Goal: Check status: Check status

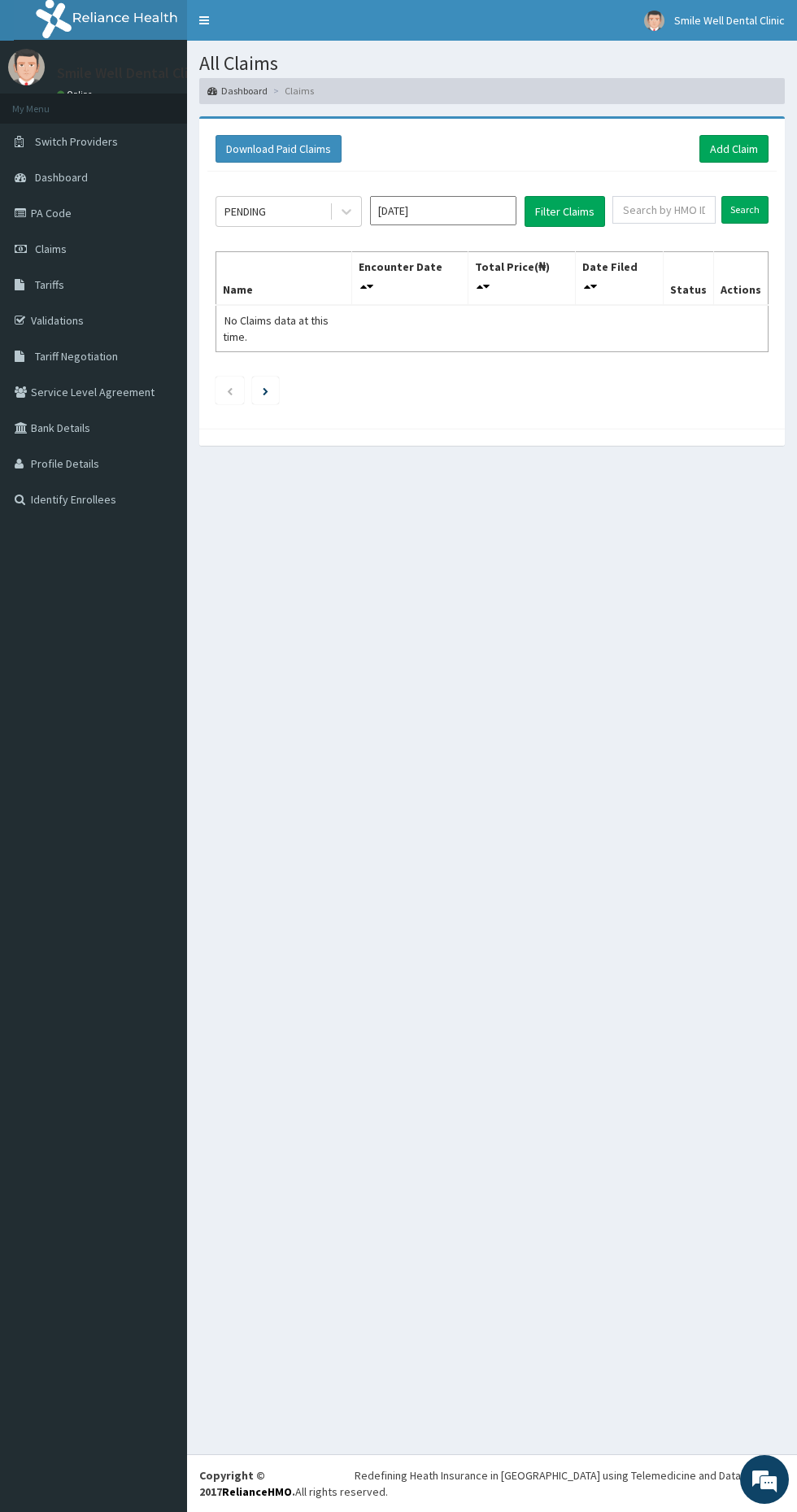
click at [495, 210] on input "[DATE]" at bounding box center [443, 211] width 146 height 30
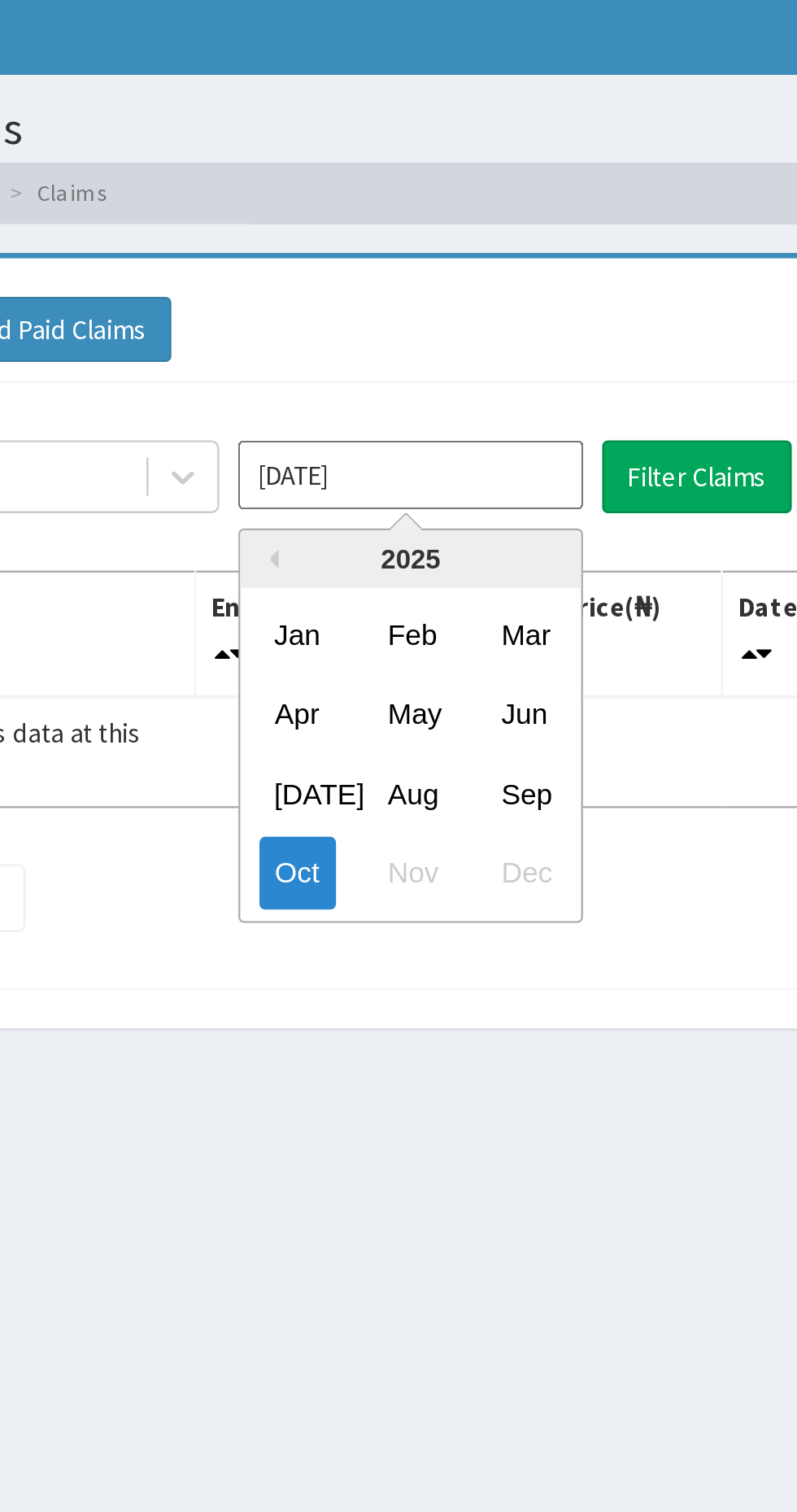
click at [496, 339] on div "Sep" at bounding box center [491, 345] width 32 height 30
type input "[DATE]"
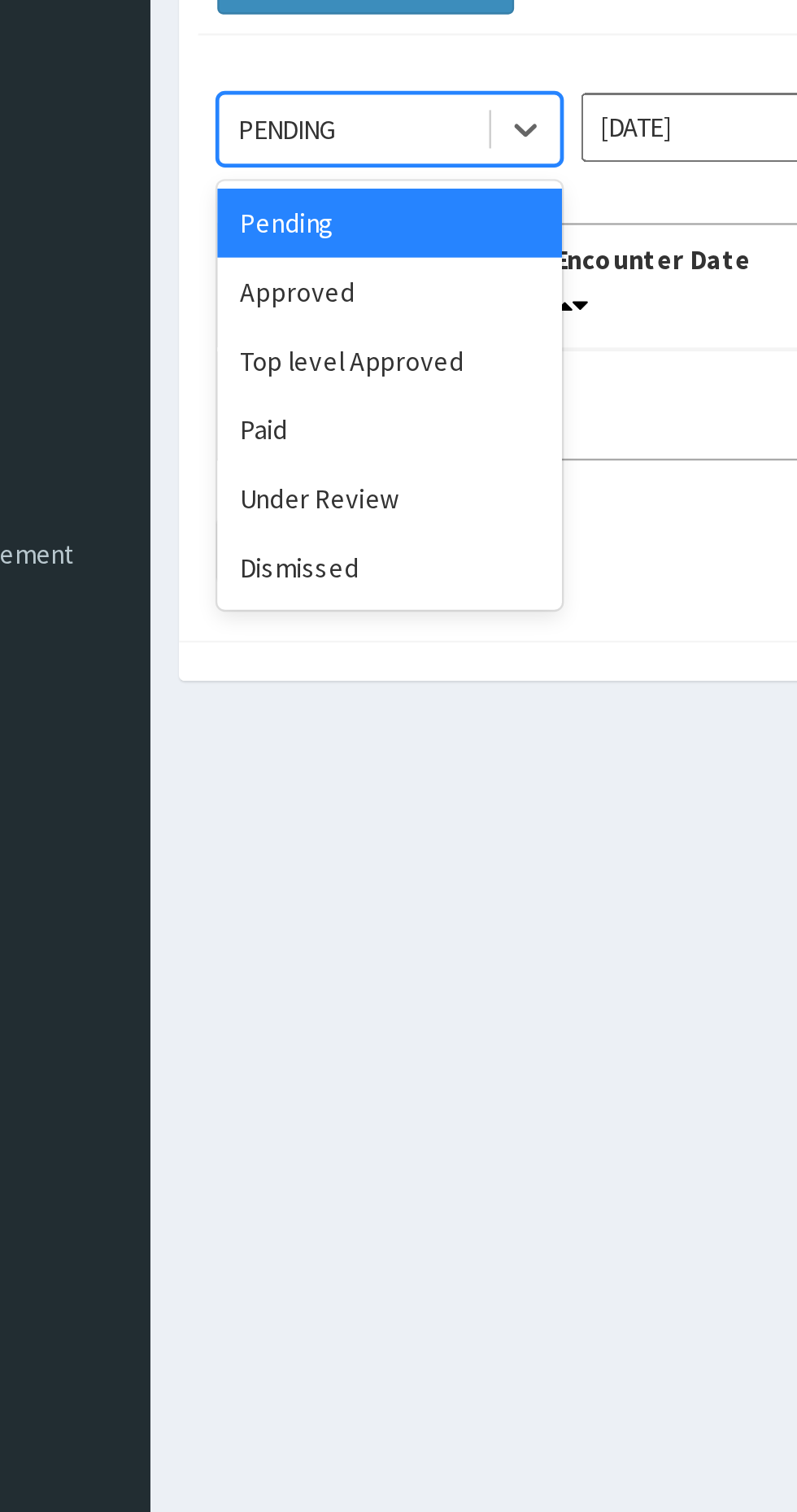
click at [270, 339] on div "Paid" at bounding box center [288, 339] width 146 height 30
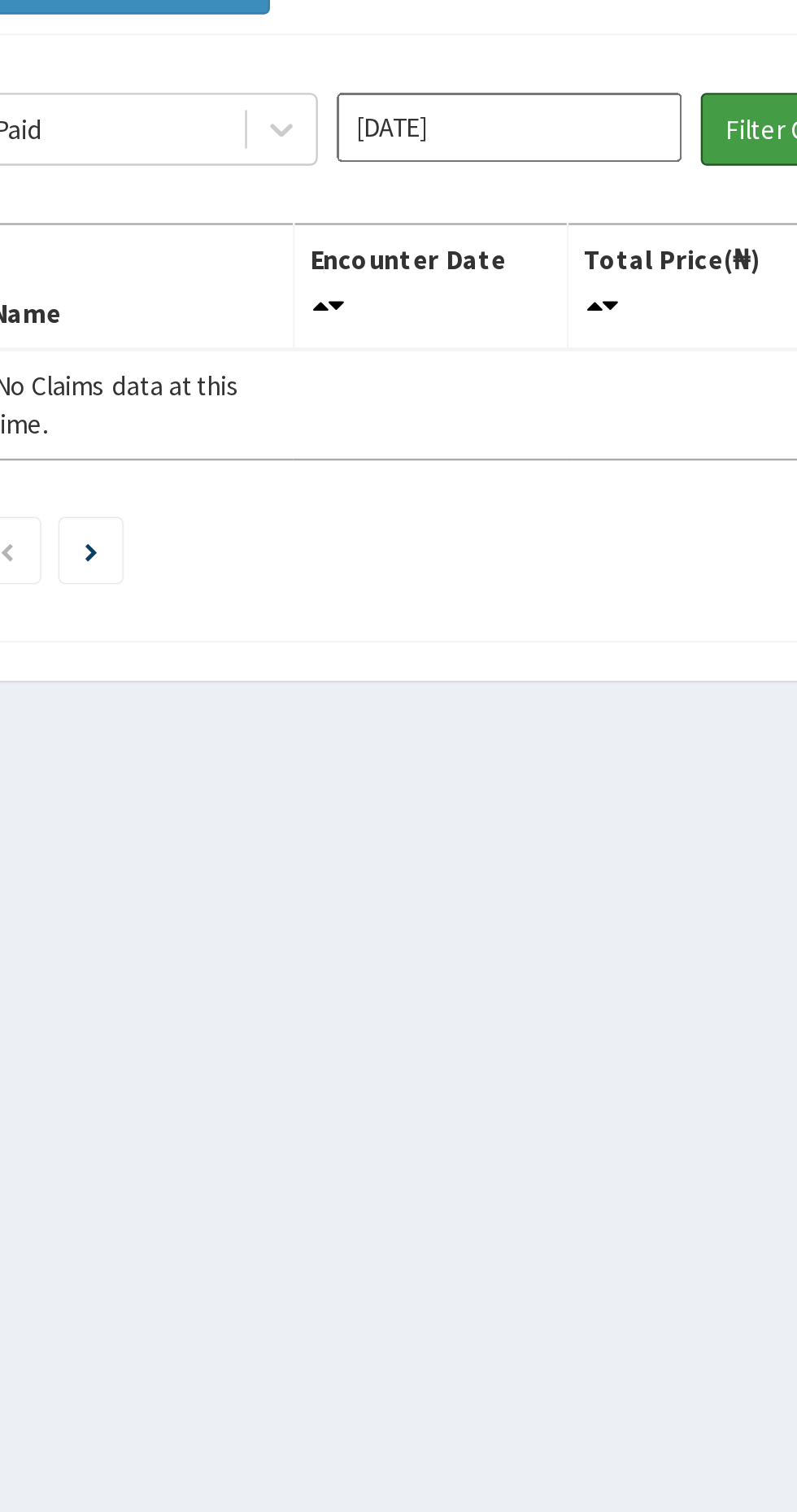
click at [545, 203] on button "Filter Claims" at bounding box center [565, 212] width 81 height 30
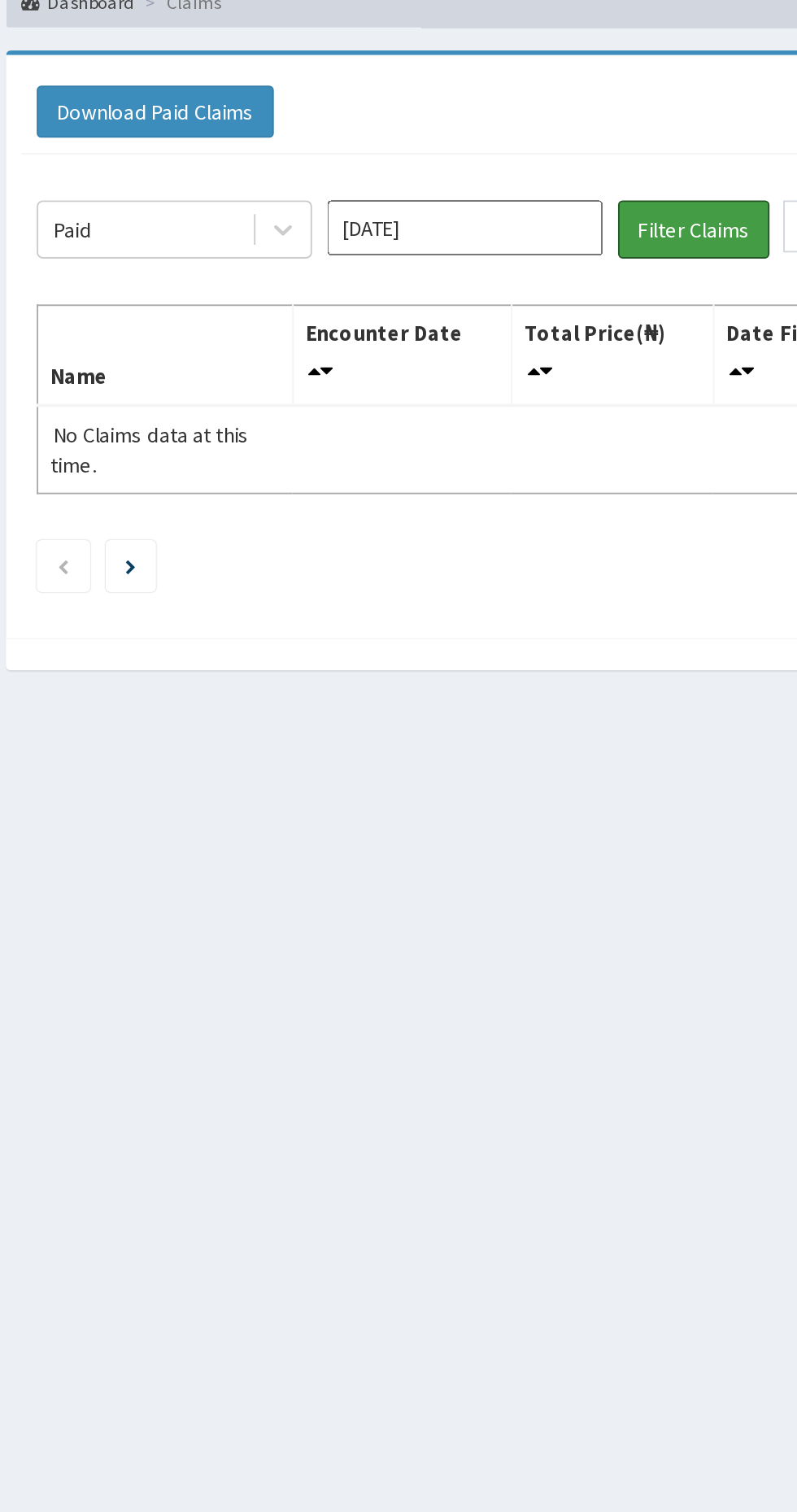
click at [563, 207] on button "Filter Claims" at bounding box center [565, 212] width 81 height 30
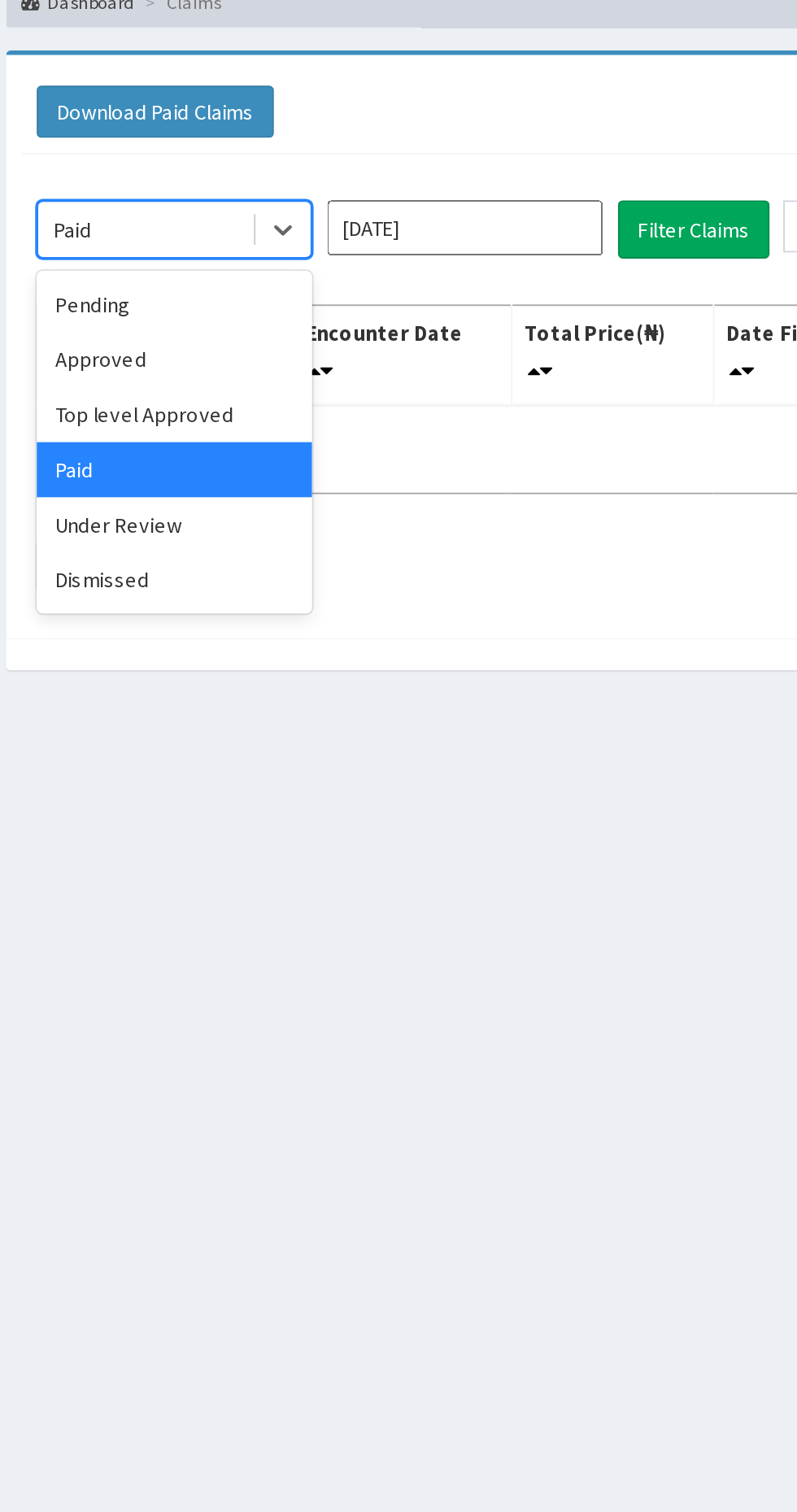
click at [285, 272] on div "Approved" at bounding box center [288, 281] width 146 height 30
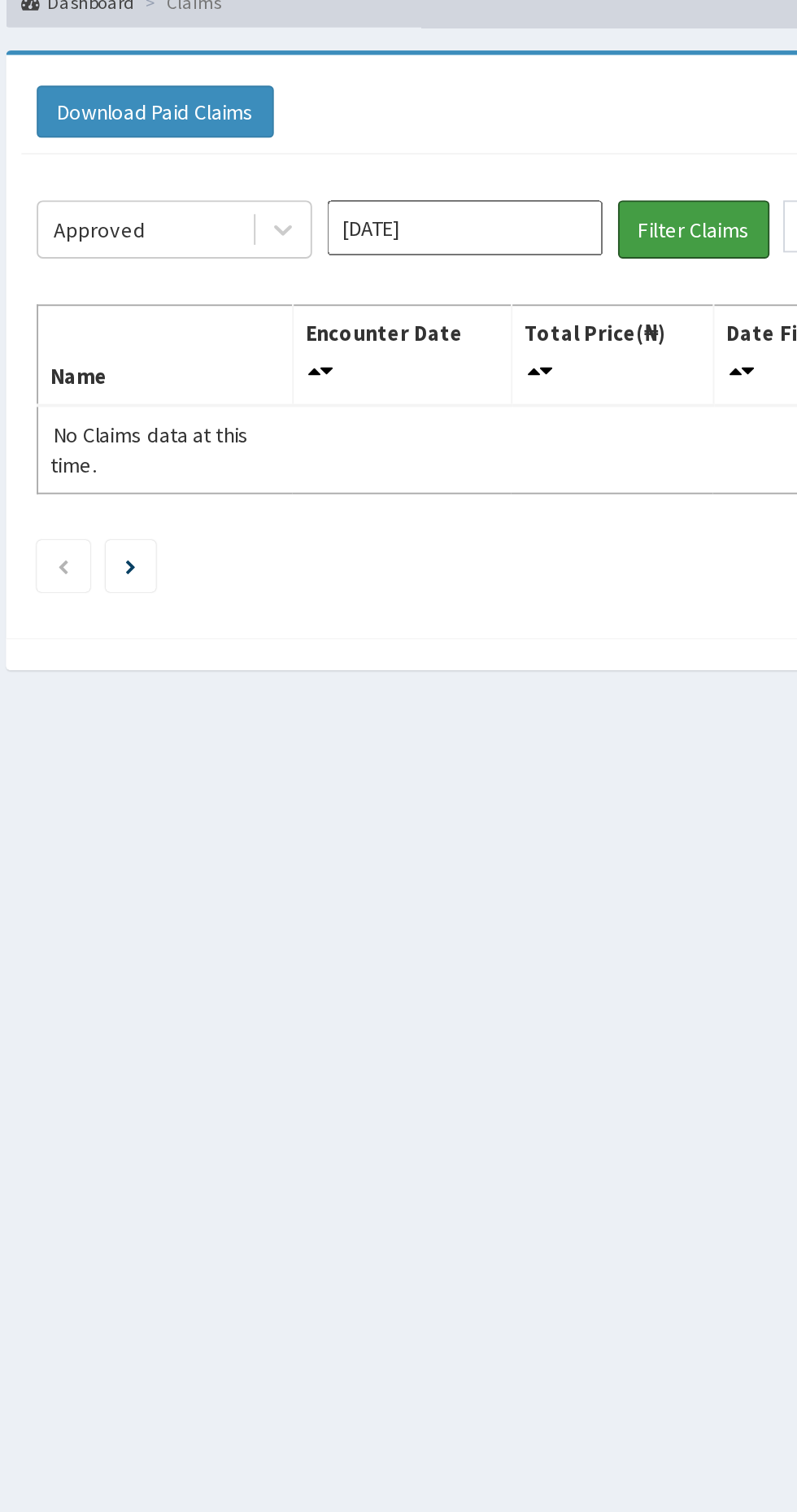
click at [580, 199] on button "Filter Claims" at bounding box center [565, 212] width 81 height 30
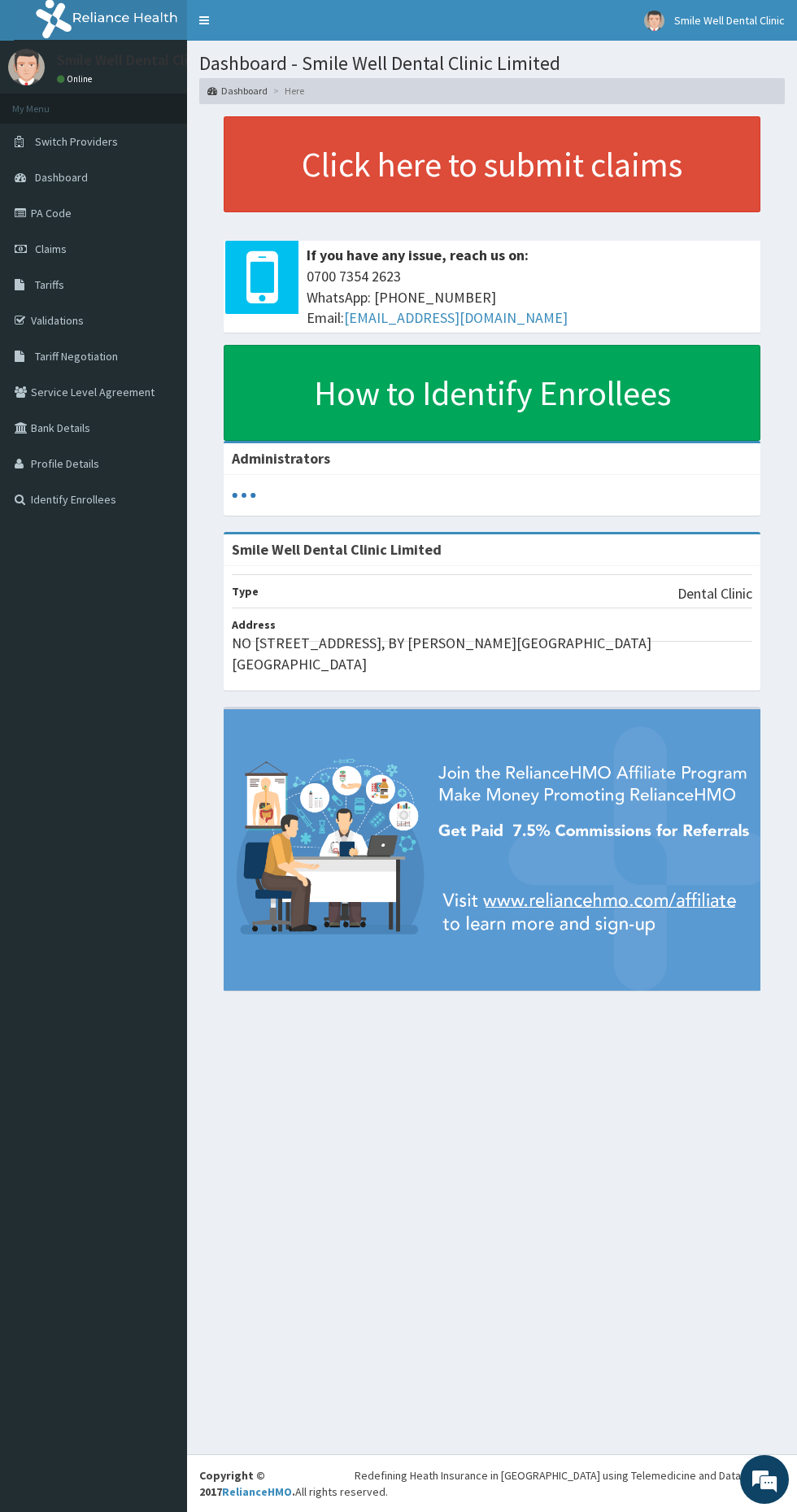
click at [50, 249] on span "Claims" at bounding box center [50, 249] width 31 height 14
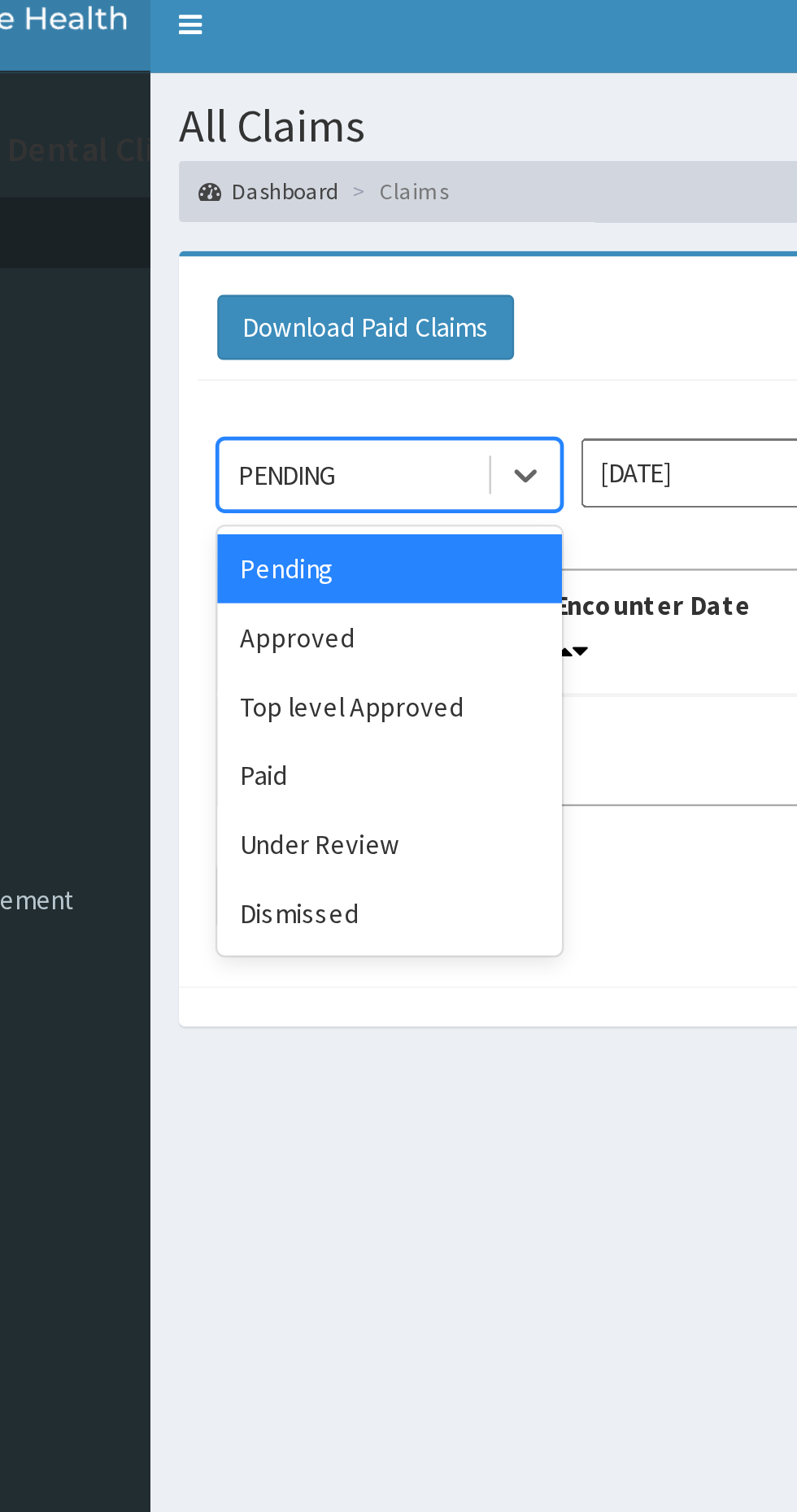
click at [259, 278] on div "Approved" at bounding box center [288, 281] width 146 height 30
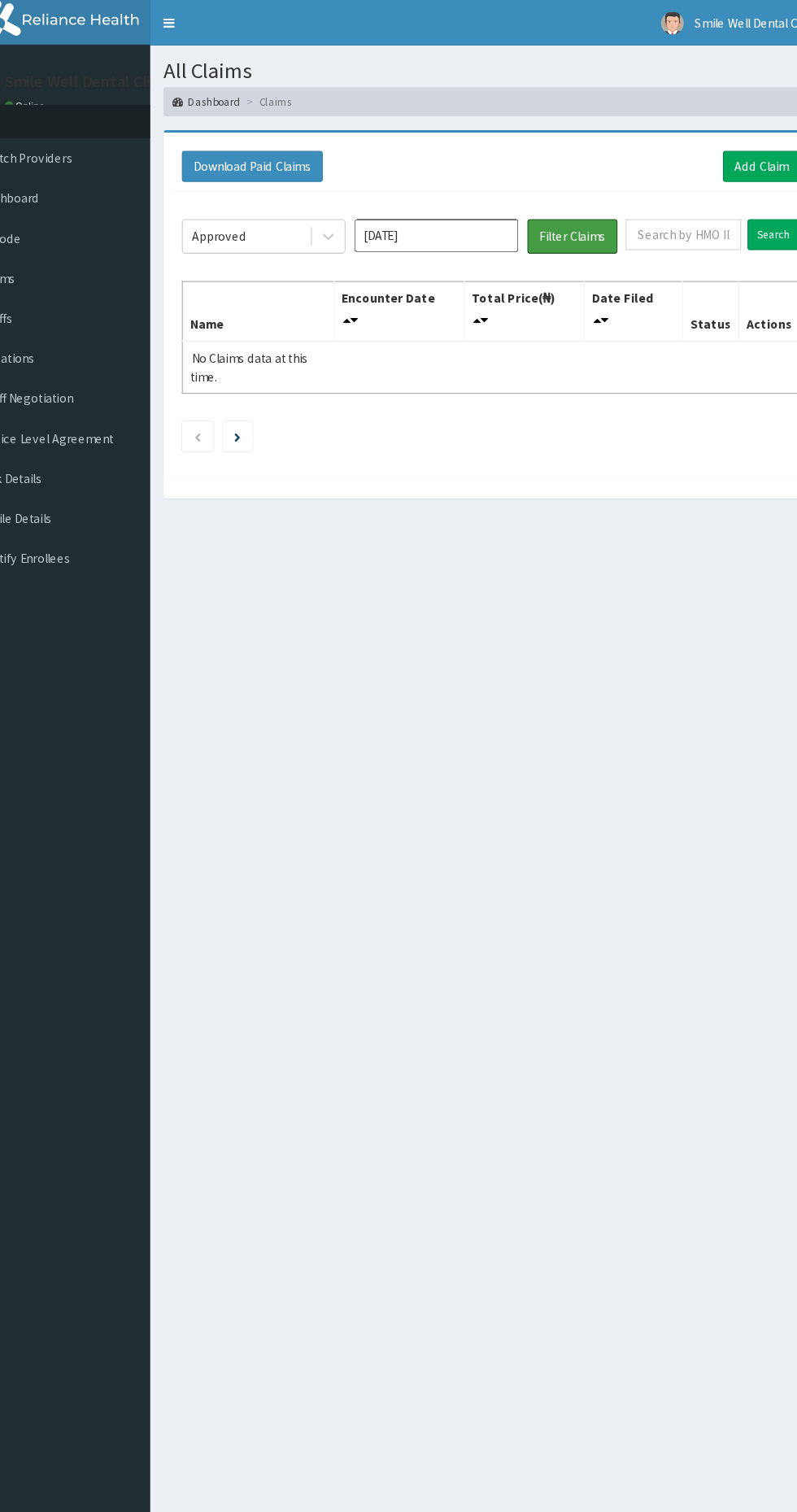
click at [576, 214] on button "Filter Claims" at bounding box center [565, 212] width 81 height 30
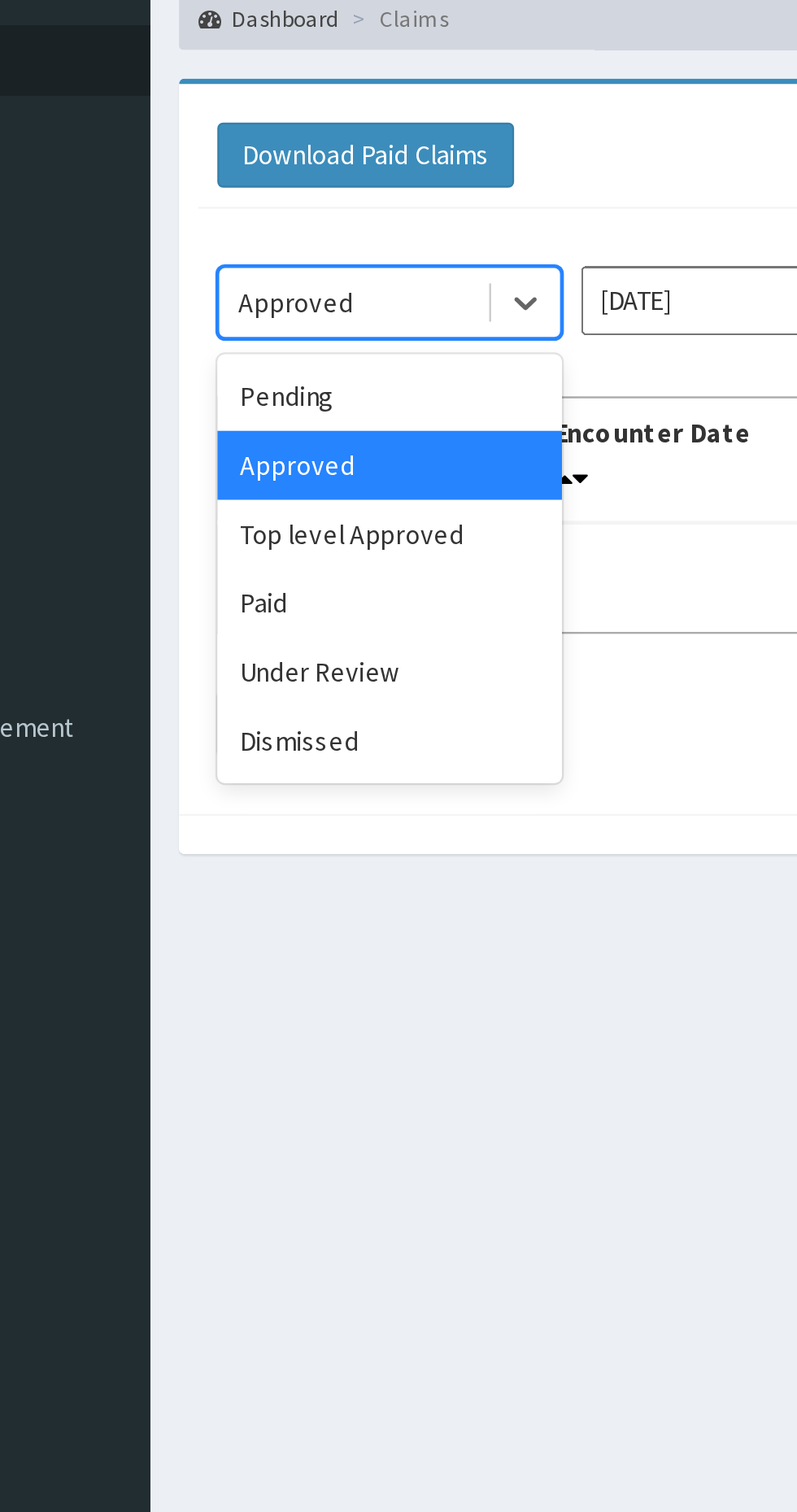
click at [256, 251] on div "Pending" at bounding box center [288, 251] width 146 height 30
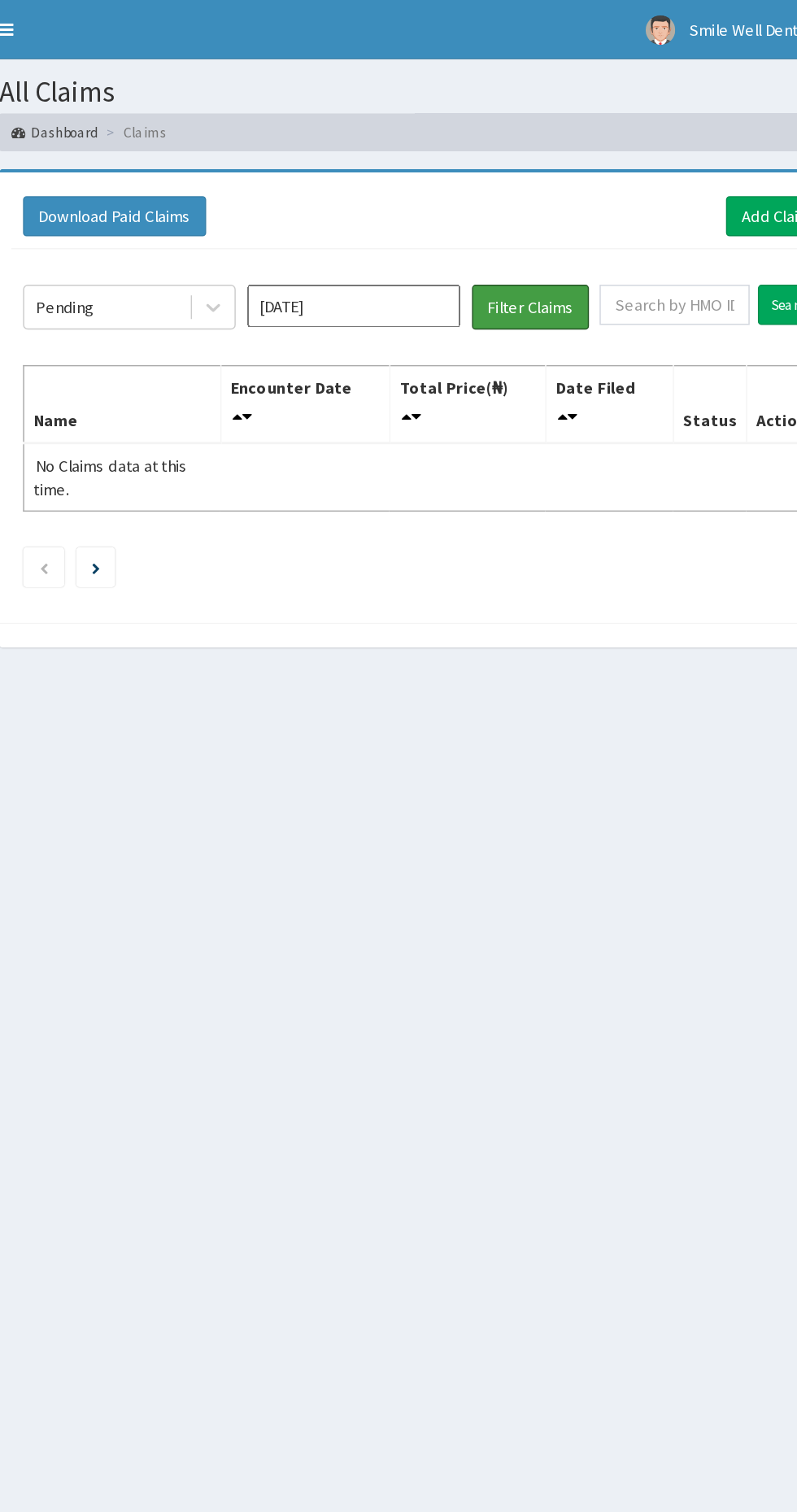
click at [585, 217] on button "Filter Claims" at bounding box center [565, 212] width 81 height 30
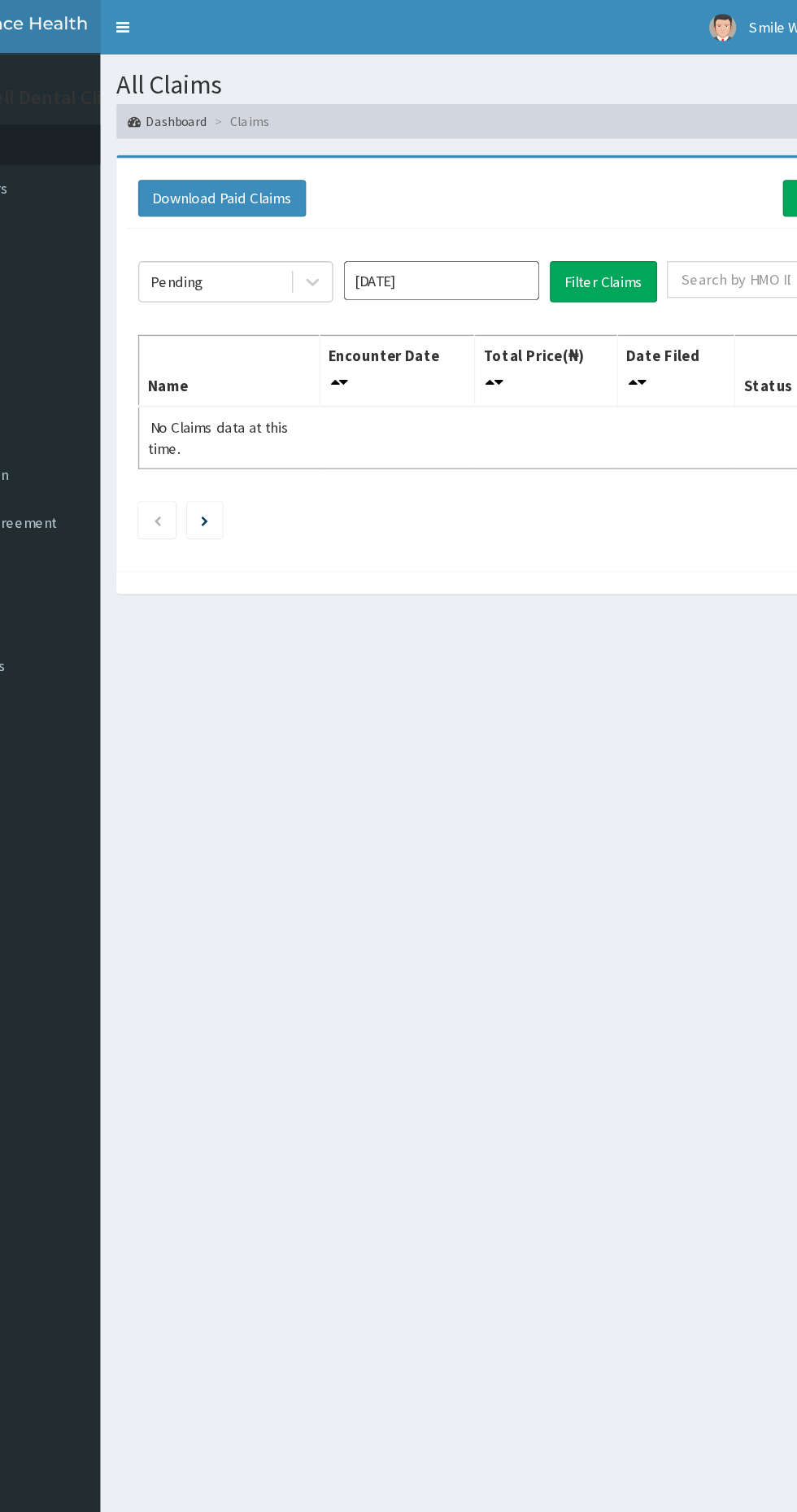
click at [480, 215] on input "[DATE]" at bounding box center [443, 211] width 146 height 30
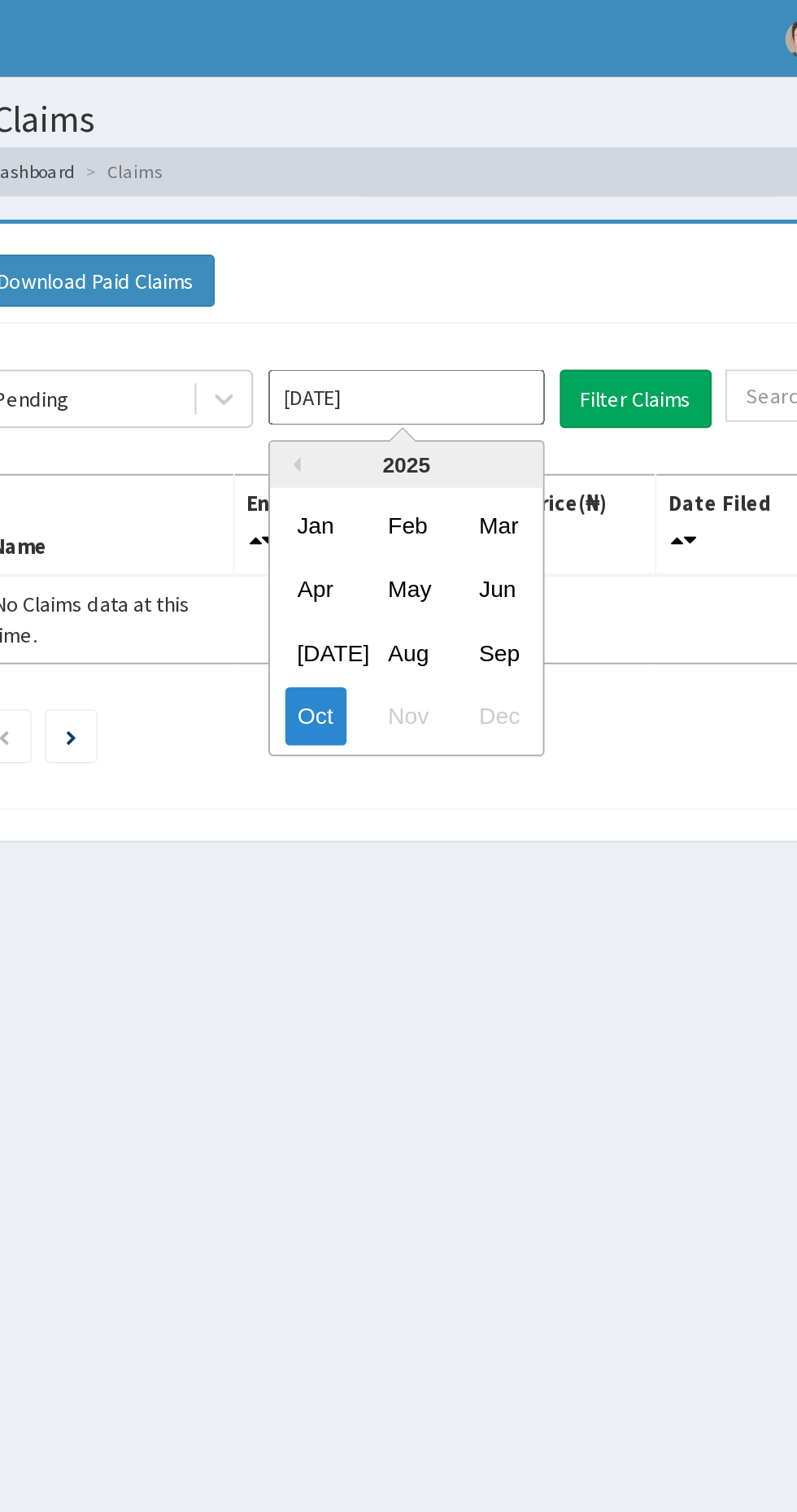
click at [497, 342] on div "Sep" at bounding box center [491, 345] width 32 height 30
type input "[DATE]"
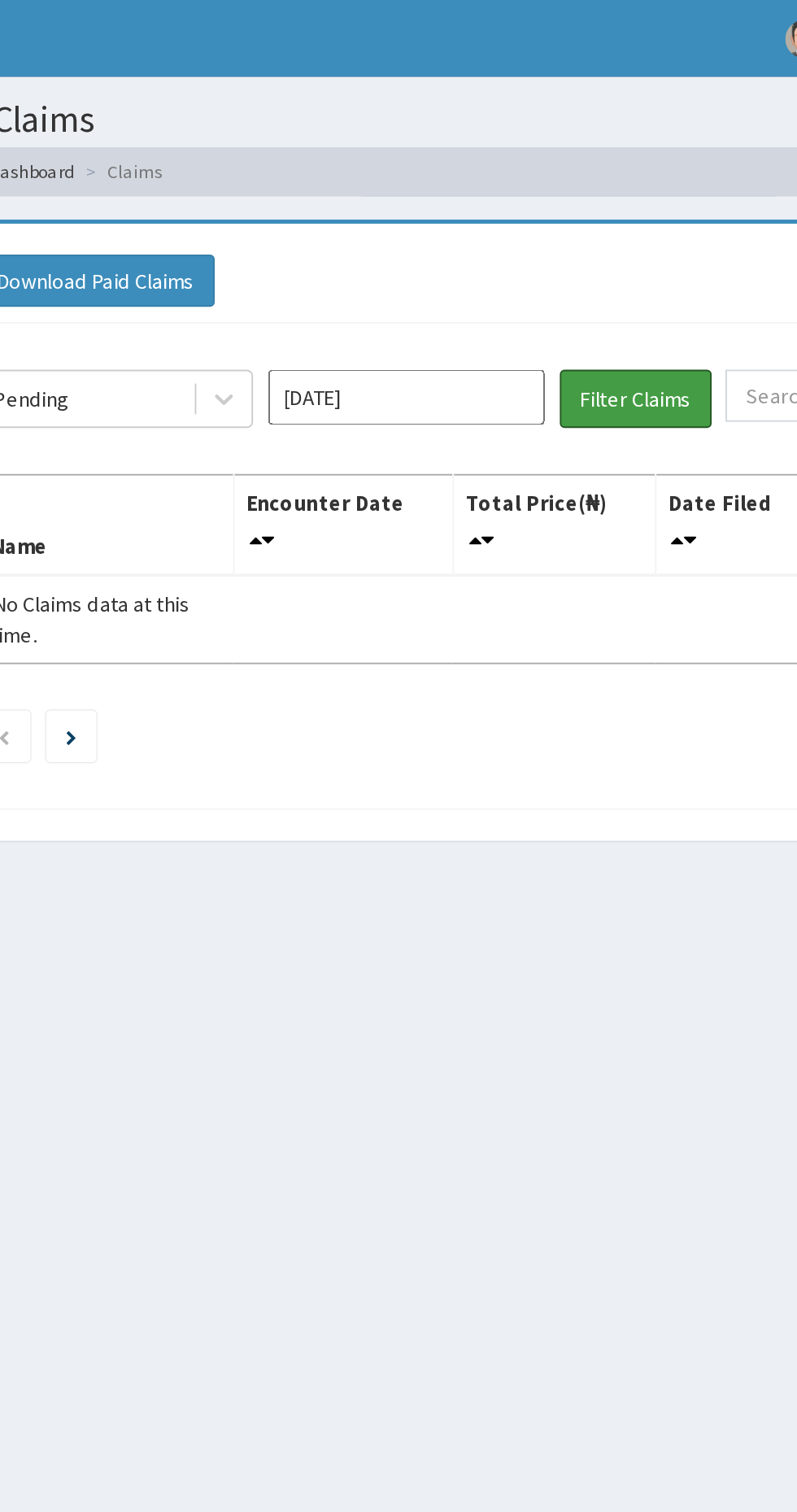
click at [566, 212] on button "Filter Claims" at bounding box center [565, 212] width 81 height 30
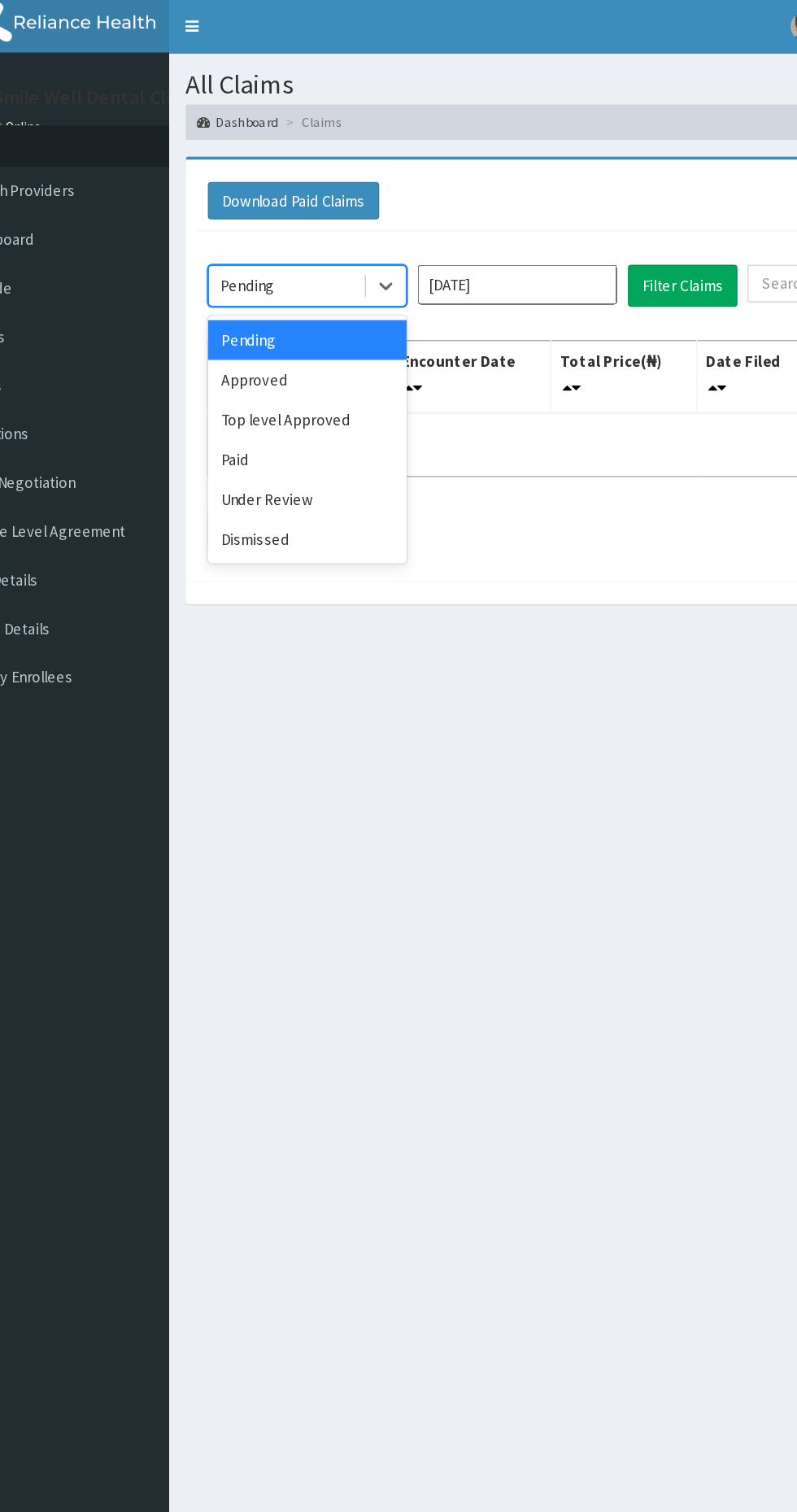
click at [252, 278] on div "Approved" at bounding box center [288, 281] width 146 height 30
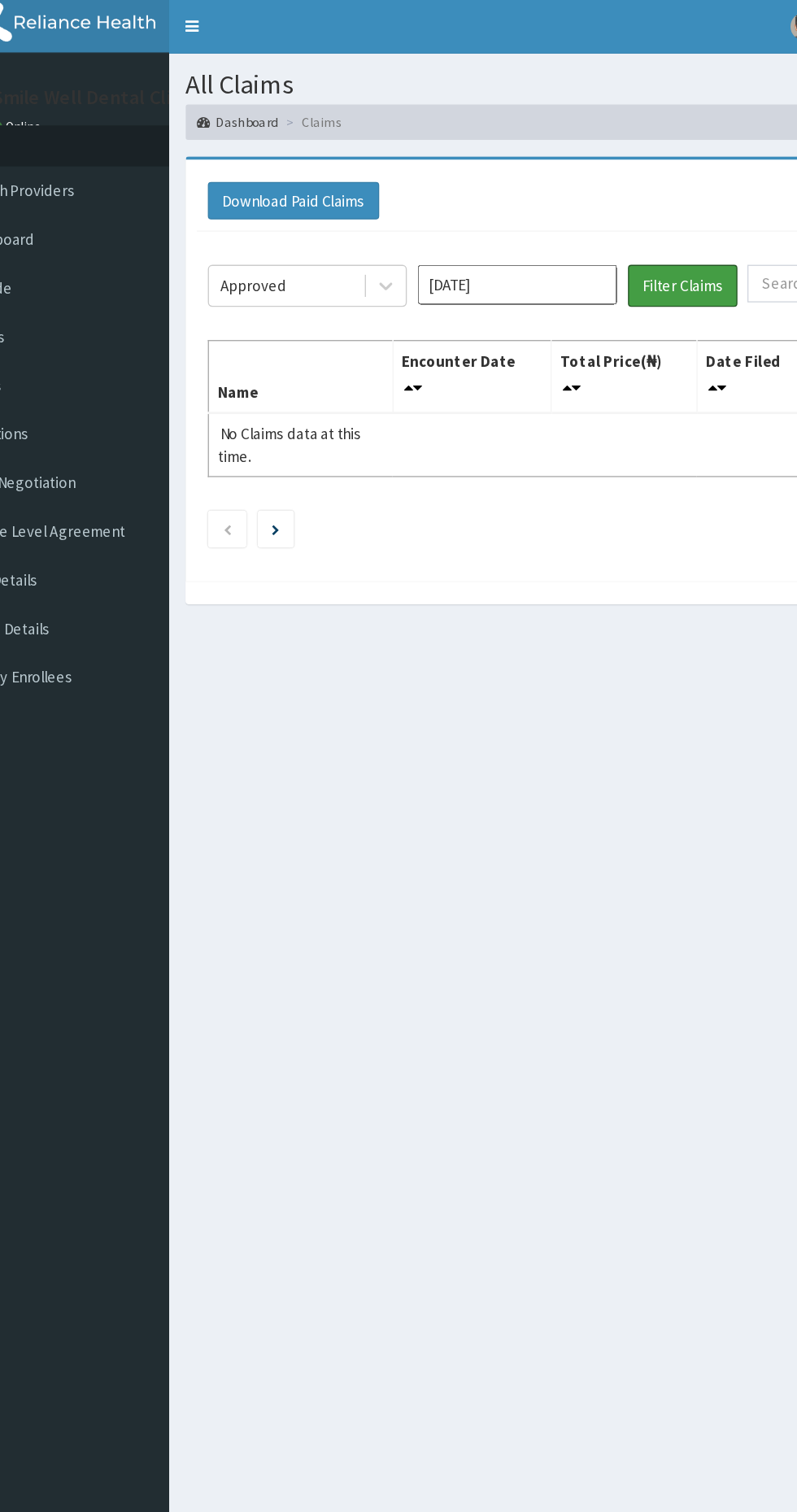
click at [558, 211] on button "Filter Claims" at bounding box center [565, 212] width 81 height 30
